Goal: Information Seeking & Learning: Learn about a topic

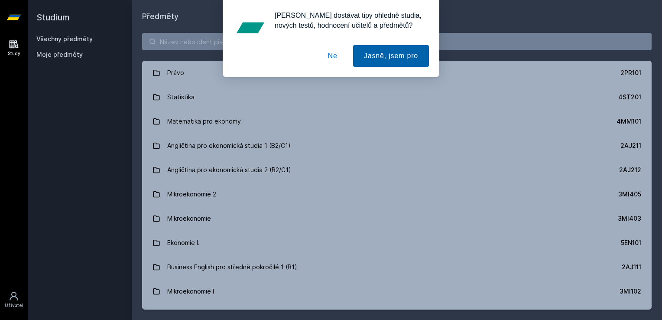
click at [366, 55] on button "Jasně, jsem pro" at bounding box center [391, 56] width 76 height 22
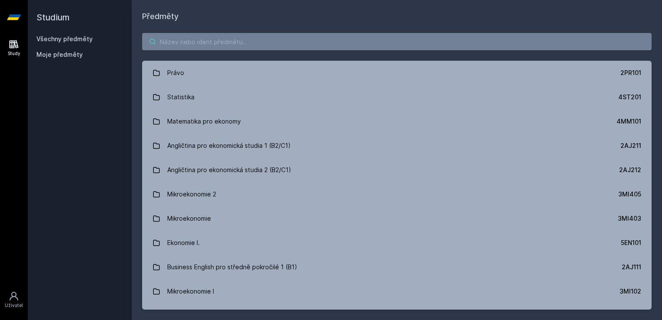
click at [234, 38] on input "search" at bounding box center [397, 41] width 510 height 17
paste input "5EN306"
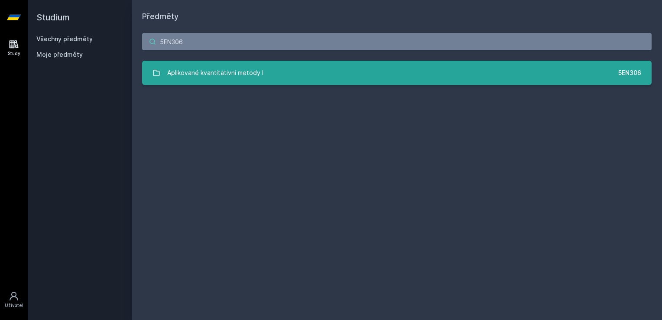
type input "5EN306"
click at [189, 77] on div "Aplikované kvantitativní metody I" at bounding box center [215, 72] width 96 height 17
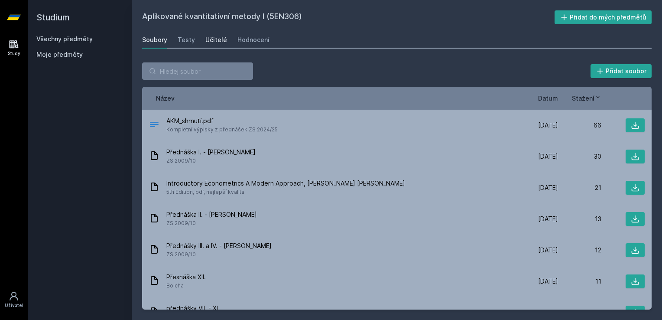
click at [218, 40] on div "Učitelé" at bounding box center [216, 40] width 22 height 9
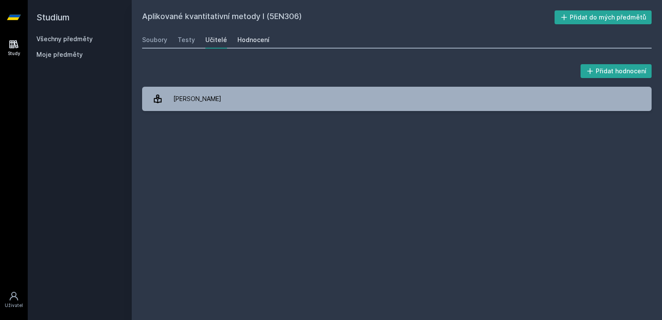
click at [246, 41] on div "Hodnocení" at bounding box center [253, 40] width 32 height 9
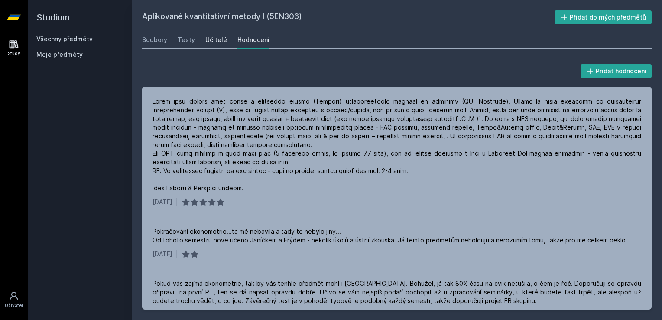
click at [211, 46] on link "Učitelé" at bounding box center [216, 39] width 22 height 17
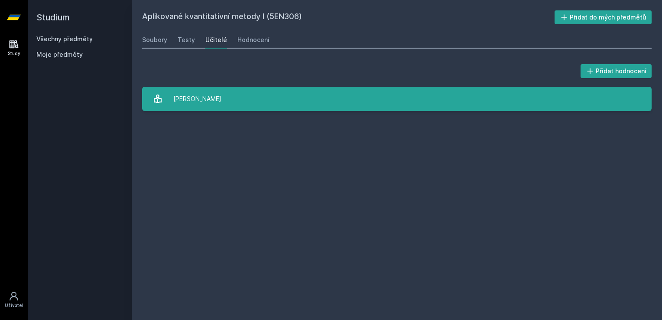
click at [216, 104] on link "[PERSON_NAME]" at bounding box center [397, 99] width 510 height 24
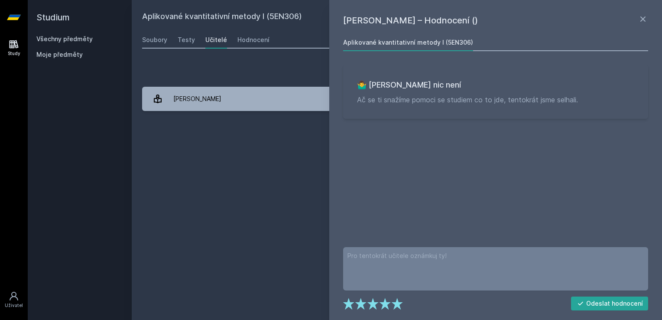
click at [224, 67] on div "Přidat hodnocení" at bounding box center [397, 70] width 510 height 17
click at [155, 41] on div "Soubory" at bounding box center [154, 40] width 25 height 9
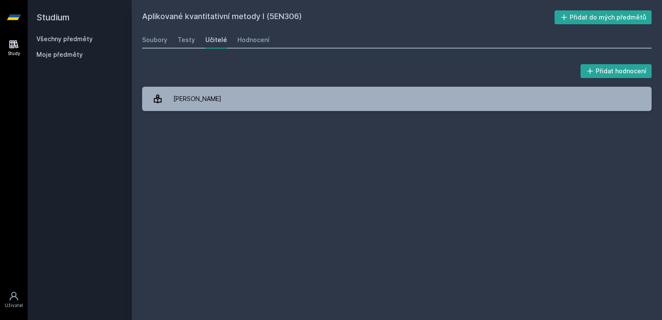
click at [60, 39] on link "Všechny předměty" at bounding box center [64, 38] width 56 height 7
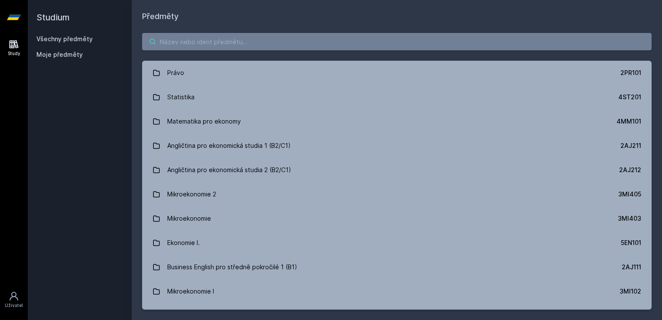
click at [210, 43] on input "search" at bounding box center [397, 41] width 510 height 17
paste input "5EN305"
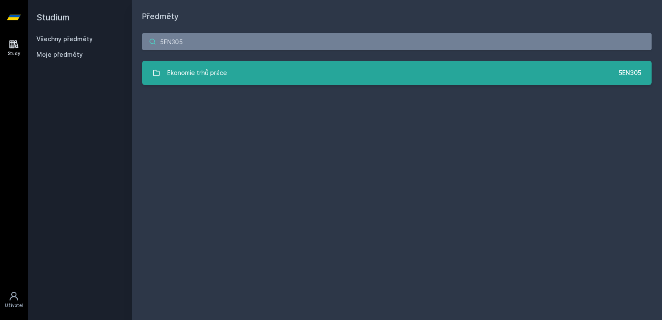
type input "5EN305"
click at [194, 68] on div "Ekonomie trhů práce" at bounding box center [197, 72] width 60 height 17
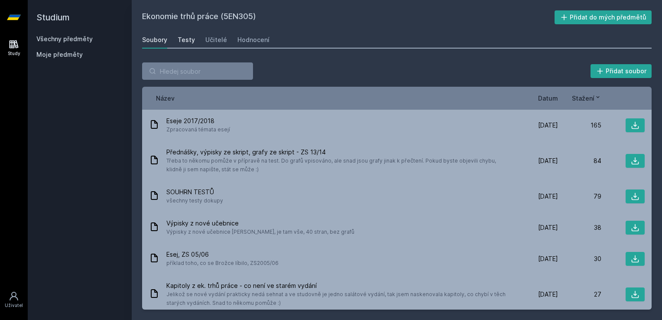
click at [184, 44] on link "Testy" at bounding box center [186, 39] width 17 height 17
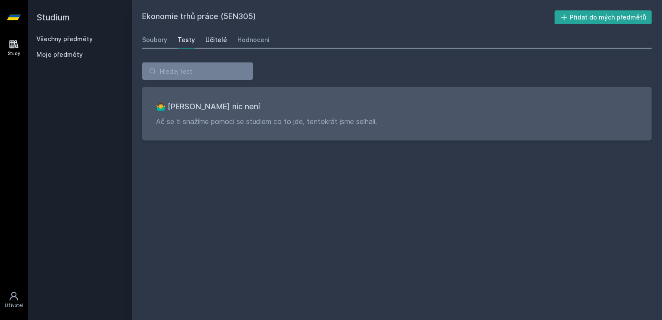
click at [216, 38] on div "Učitelé" at bounding box center [216, 40] width 22 height 9
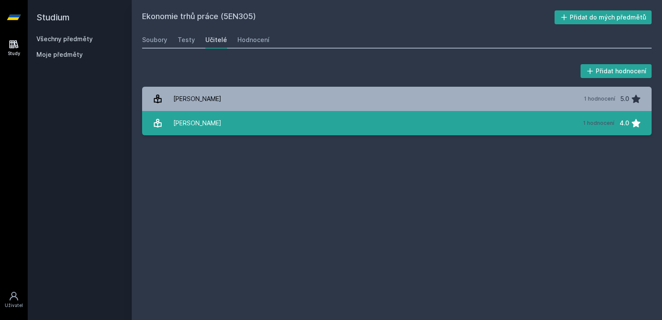
click at [197, 128] on div "[PERSON_NAME]" at bounding box center [197, 122] width 48 height 17
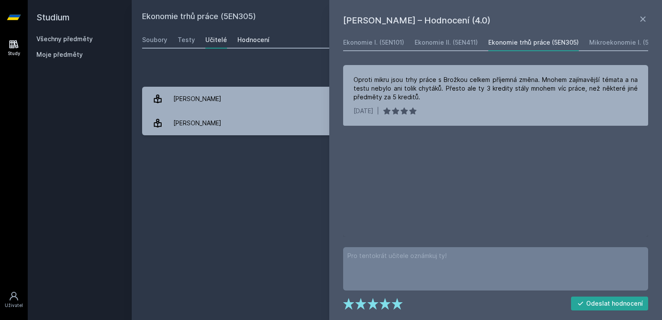
click at [241, 42] on div "Hodnocení" at bounding box center [253, 40] width 32 height 9
